Goal: Transaction & Acquisition: Purchase product/service

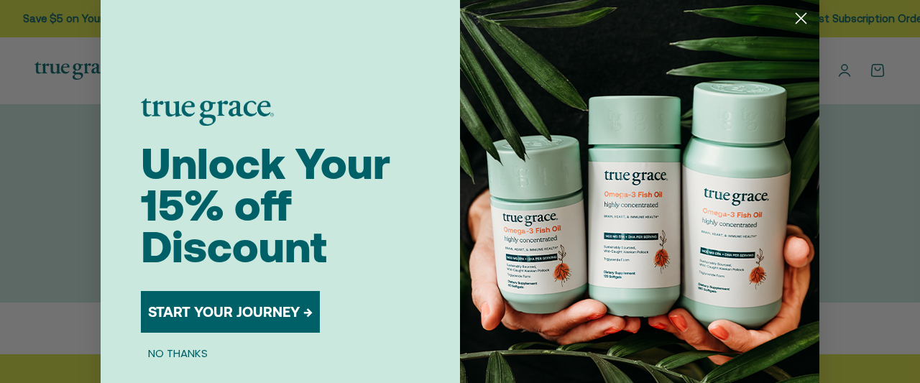
click at [800, 21] on circle "Close dialog" at bounding box center [801, 18] width 24 height 24
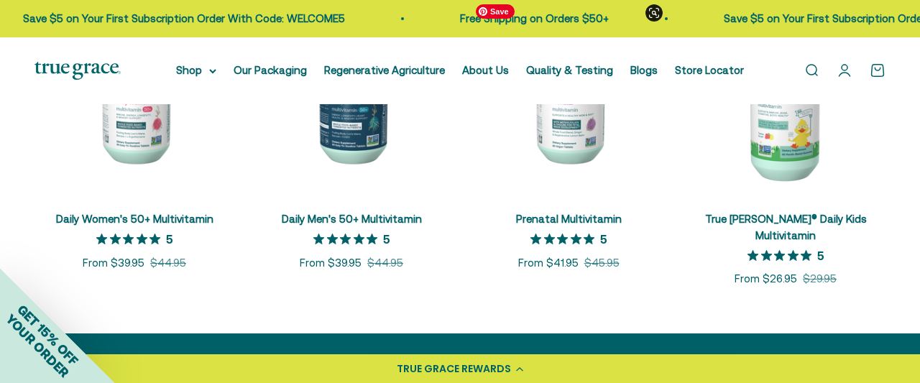
scroll to position [673, 0]
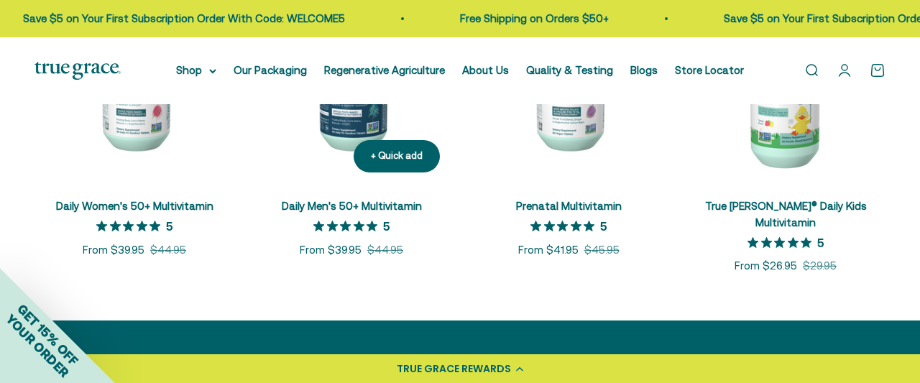
click at [373, 205] on link "Daily Men's 50+ Multivitamin" at bounding box center [352, 206] width 140 height 12
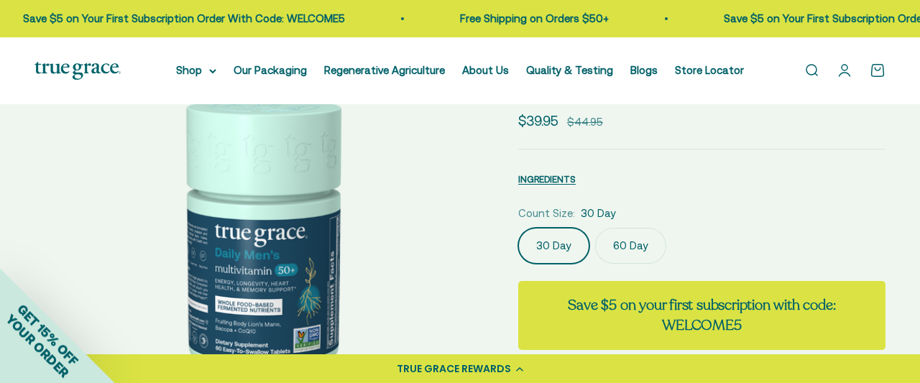
scroll to position [149, 0]
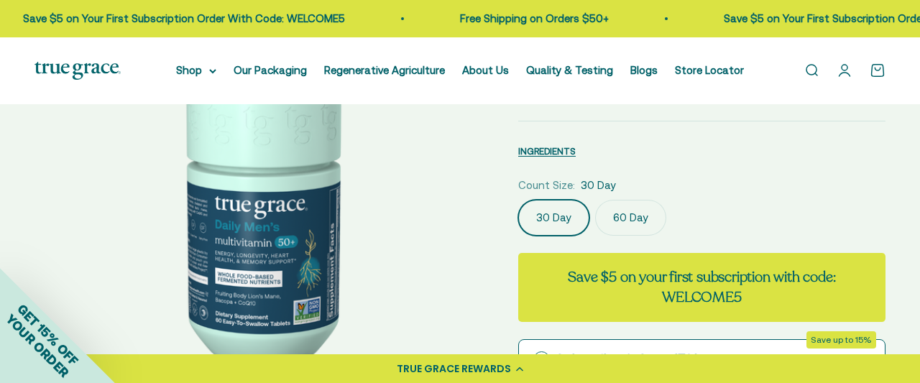
click at [617, 216] on label "60 Day" at bounding box center [630, 218] width 71 height 36
click at [518, 200] on input "60 Day" at bounding box center [517, 199] width 1 height 1
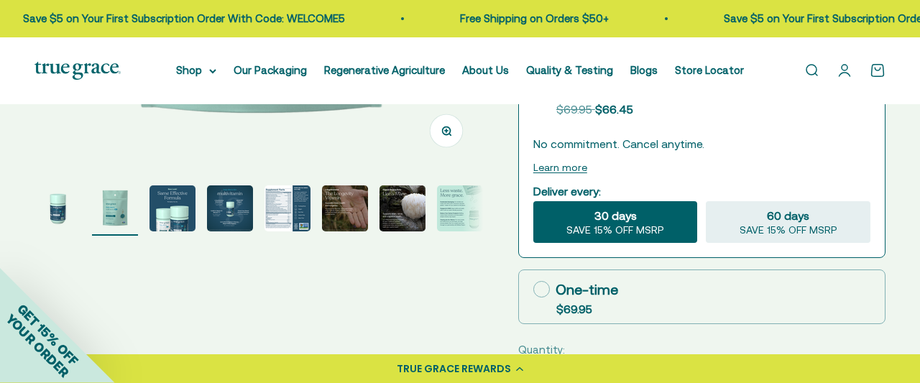
scroll to position [448, 0]
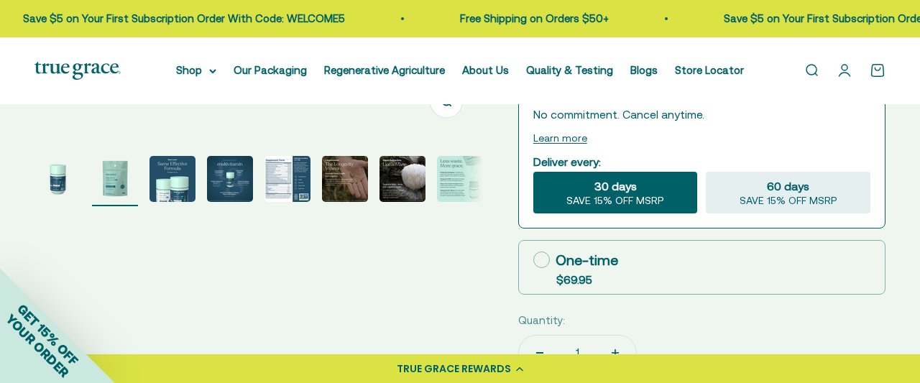
click at [275, 178] on img "Go to item 5" at bounding box center [287, 179] width 46 height 46
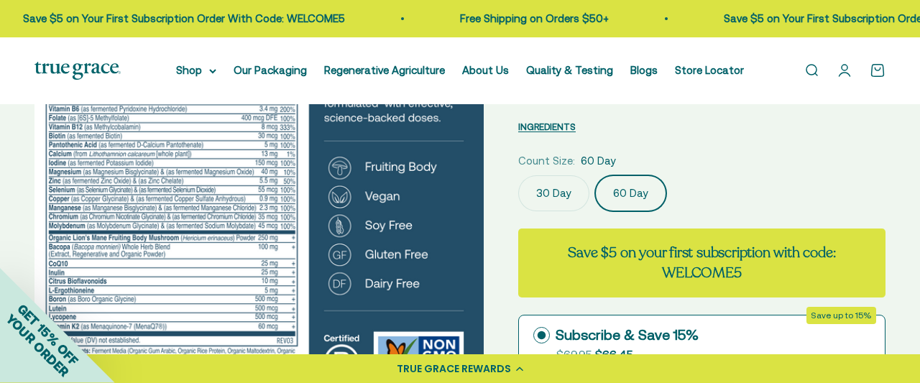
scroll to position [149, 0]
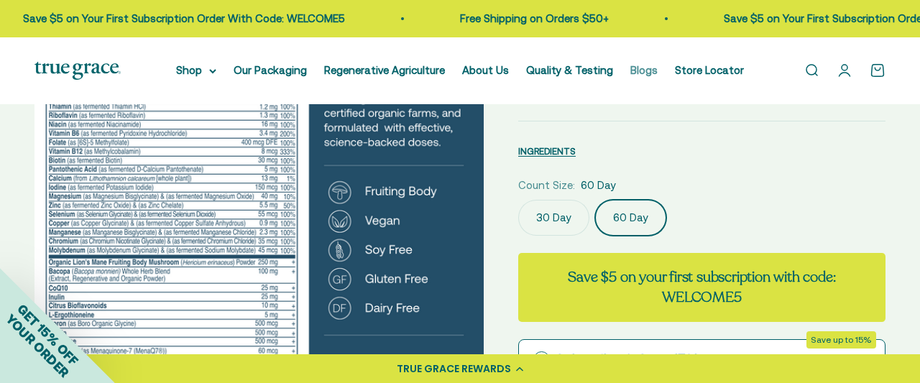
click at [640, 67] on link "Blogs" at bounding box center [643, 70] width 27 height 12
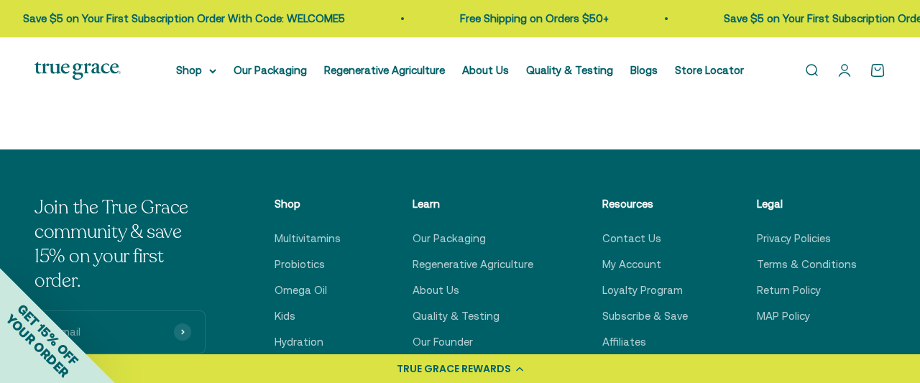
scroll to position [2317, 0]
